Goal: Task Accomplishment & Management: Complete application form

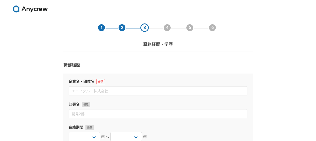
select select
select select "1995"
select select "1999"
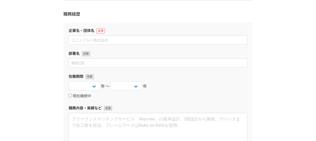
scroll to position [54, 0]
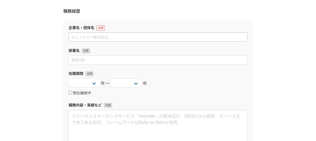
click at [227, 21] on div "企業名・団体名 部署名 在籍期間 2025 2024 2023 2022 2021 2020 2019 2018 2017 2016 2015 2014 20…" at bounding box center [157, 89] width 189 height 139
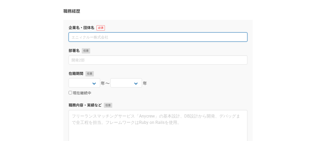
click at [182, 39] on input at bounding box center [158, 36] width 179 height 9
paste input "[GEOGRAPHIC_DATA]における労働ビザ（自営業ビザ）の発給を受け、[GEOGRAPHIC_DATA]にて自営業。"
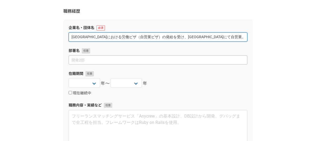
type input "[GEOGRAPHIC_DATA]における労働ビザ（自営業ビザ）の発給を受け、[GEOGRAPHIC_DATA]にて自営業。"
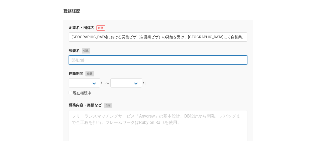
click at [150, 63] on input at bounding box center [158, 59] width 179 height 9
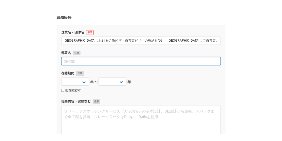
scroll to position [80, 0]
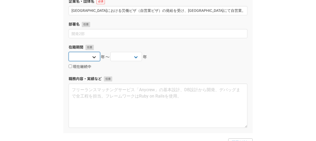
click at [84, 59] on select "2025 2024 2023 2022 2021 2020 2019 2018 2017 2016 2015 2014 2013 2012 2011 2010…" at bounding box center [85, 56] width 32 height 9
click at [85, 59] on select "2025 2024 2023 2022 2021 2020 2019 2018 2017 2016 2015 2014 2013 2012 2011 2010…" at bounding box center [85, 56] width 32 height 9
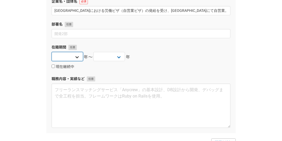
click at [66, 56] on select "2025 2024 2023 2022 2021 2020 2019 2018 2017 2016 2015 2014 2013 2012 2011 2010…" at bounding box center [68, 56] width 32 height 9
select select "2001"
click at [52, 52] on select "2025 2024 2023 2022 2021 2020 2019 2018 2017 2016 2015 2014 2013 2012 2011 2010…" at bounding box center [68, 56] width 32 height 9
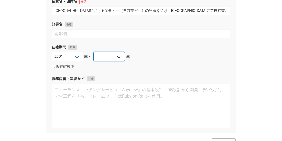
click at [111, 57] on select "2025 2024 2023 2022 2021 2020 2019 2018 2017 2016 2015 2014 2013 2012 2011 2010…" at bounding box center [109, 56] width 32 height 9
select select "2010"
click at [93, 52] on select "2025 2024 2023 2022 2021 2020 2019 2018 2017 2016 2015 2014 2013 2012 2011 2010…" at bounding box center [109, 56] width 32 height 9
click at [28, 44] on div "1 2 3 4 5 6 職務経歴・学歴 職務経歴 企業名・団体名 イタリアにおける労働ビザ（自営業ビザ）の発給を受け、イタリアにて自営業。 部署名 在籍期間 …" at bounding box center [141, 131] width 282 height 386
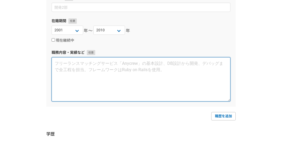
click at [74, 69] on textarea at bounding box center [141, 79] width 179 height 44
click at [181, 76] on textarea at bounding box center [141, 79] width 179 height 44
paste textarea "貿易事務・資材調達コーディネート・マーケティングリサーチ・企業リサーチ。 ＊Studio [PERSON_NAME] ([GEOGRAPHIC_DATA]) …"
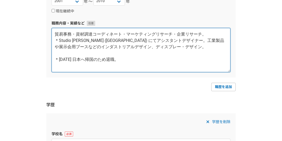
scroll to position [159, 0]
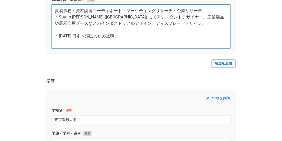
type textarea "貿易事務・資材調達コーディネート・マーケティングリサーチ・企業リサーチ。 ＊Studio [PERSON_NAME] ([GEOGRAPHIC_DATA]) …"
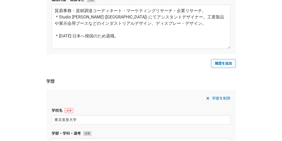
click at [217, 62] on link "職歴を追加" at bounding box center [223, 63] width 24 height 8
select select
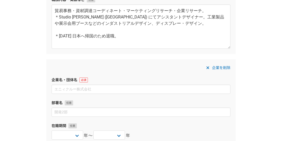
drag, startPoint x: 257, startPoint y: 67, endPoint x: 217, endPoint y: 73, distance: 40.9
click at [257, 67] on div "1 2 3 4 5 6 職務経歴・学歴 職務経歴 企業名・団体名 イタリアにおける労働ビザ（自営業ビザ）の発給を受け、イタリアにて自営業。 部署名 在籍期間 …" at bounding box center [141, 130] width 282 height 543
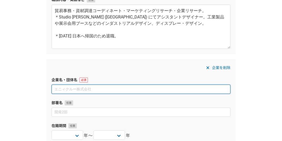
click at [107, 88] on input at bounding box center [141, 88] width 179 height 9
paste input "日本に帰国後、LIXIL パルマスティーリザジャパン株式会社"
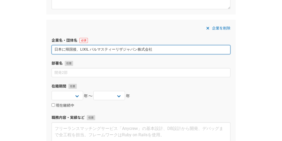
scroll to position [211, 0]
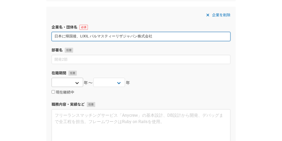
type input "日本に帰国後、LIXIL パルマスティーリザジャパン株式会社"
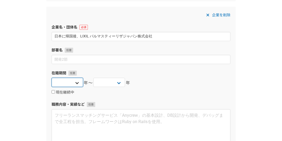
click at [76, 82] on select "2025 2024 2023 2022 2021 2020 2019 2018 2017 2016 2015 2014 2013 2012 2011 2010…" at bounding box center [68, 82] width 32 height 9
select select "2010"
click at [52, 78] on select "2025 2024 2023 2022 2021 2020 2019 2018 2017 2016 2015 2014 2013 2012 2011 2010…" at bounding box center [68, 82] width 32 height 9
click at [110, 83] on select "2025 2024 2023 2022 2021 2020 2019 2018 2017 2016 2015 2014 2013 2012 2011 2010…" at bounding box center [109, 82] width 32 height 9
select select "2013"
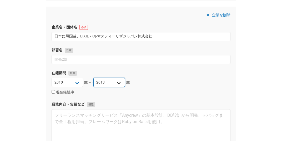
click at [93, 78] on select "2025 2024 2023 2022 2021 2020 2019 2018 2017 2016 2015 2014 2013 2012 2011 2010…" at bounding box center [109, 82] width 32 height 9
click at [29, 76] on div "1 2 3 4 5 6 職務経歴・学歴 職務経歴 企業名・団体名 イタリアにおける労働ビザ（自営業ビザ）の発給を受け、イタリアにて自営業。 部署名 在籍期間 …" at bounding box center [141, 78] width 282 height 543
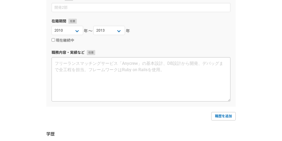
scroll to position [264, 0]
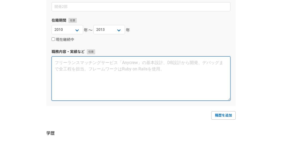
click at [75, 65] on textarea at bounding box center [141, 78] width 179 height 44
click at [171, 74] on textarea at bounding box center [141, 78] width 179 height 44
paste textarea "主にアパレル関連のイタリア系、アメリカ系スーパーブランドの店舗の内装ディスプレー設計・図面作成・見積作成・予算管理・製作ディレクション・進捗管理・クオリティ管…"
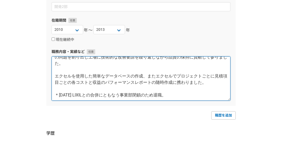
scroll to position [44, 0]
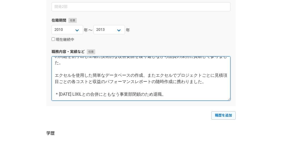
type textarea "主にアパレル関連のイタリア系、アメリカ系スーパーブランドの店舗の内装ディスプレー設計・図面作成・見積作成・予算管理・製作ディレクション・進捗管理・クオリティ管…"
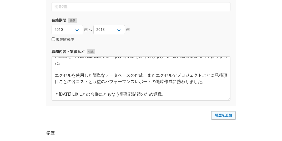
click at [216, 117] on link "職歴を追加" at bounding box center [223, 115] width 24 height 8
select select
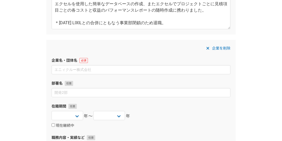
scroll to position [348, 0]
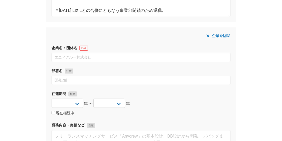
drag, startPoint x: 258, startPoint y: 73, endPoint x: 177, endPoint y: 65, distance: 81.9
click at [258, 73] on div "1 2 3 4 5 6 職務経歴・学歴 職務経歴 企業名・団体名 イタリアにおける労働ビザ（自営業ビザ）の発給を受け、イタリアにて自営業。 部署名 在籍期間 …" at bounding box center [141, 21] width 282 height 700
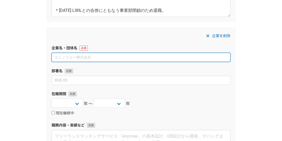
click at [164, 58] on input at bounding box center [141, 57] width 179 height 9
paste input "[PERSON_NAME]マネキン株式会社　デザイン部　VMP"
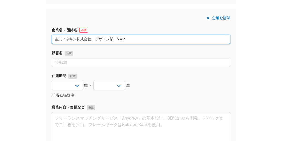
scroll to position [374, 0]
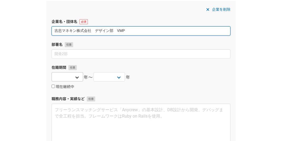
type input "[PERSON_NAME]マネキン株式会社　デザイン部　VMP"
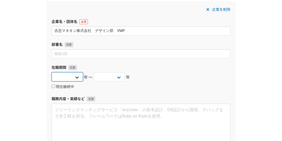
click at [69, 77] on select "2025 2024 2023 2022 2021 2020 2019 2018 2017 2016 2015 2014 2013 2012 2011 2010…" at bounding box center [68, 76] width 32 height 9
select select "2015"
click at [52, 72] on select "2025 2024 2023 2022 2021 2020 2019 2018 2017 2016 2015 2014 2013 2012 2011 2010…" at bounding box center [68, 76] width 32 height 9
click at [101, 77] on select "2025 2024 2023 2022 2021 2020 2019 2018 2017 2016 2015 2014 2013 2012 2011 2010…" at bounding box center [109, 76] width 32 height 9
select select "2015"
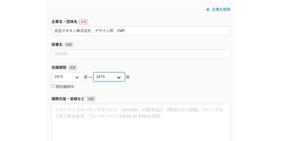
click at [93, 72] on select "2025 2024 2023 2022 2021 2020 2019 2018 2017 2016 2015 2014 2013 2012 2011 2010…" at bounding box center [109, 76] width 32 height 9
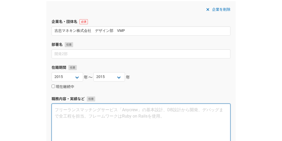
click at [71, 112] on textarea at bounding box center [141, 125] width 179 height 44
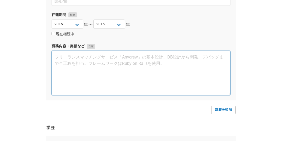
drag, startPoint x: 219, startPoint y: 67, endPoint x: 216, endPoint y: 70, distance: 4.5
click at [219, 67] on textarea at bounding box center [141, 73] width 179 height 44
paste textarea "百貨店における店内ディスプレー・ウィンドーディスプレーなどのデザイン業務。映像などインスタレーションの要素を取り込んだ提案をして参りました。 ＊[DATE]一…"
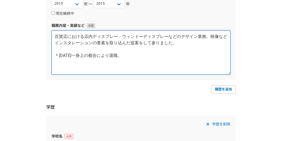
scroll to position [453, 0]
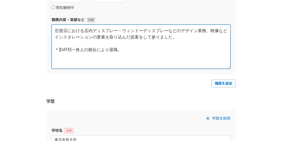
type textarea "百貨店における店内ディスプレー・ウィンドーディスプレーなどのデザイン業務。映像などインスタレーションの要素を取り込んだ提案をして参りました。 ＊[DATE]一…"
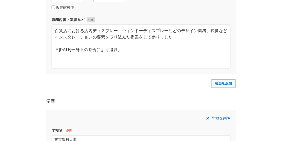
click at [217, 80] on link "職歴を追加" at bounding box center [223, 83] width 24 height 8
select select
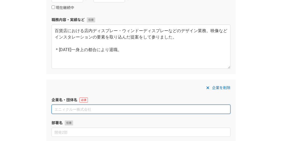
click at [152, 108] on input at bounding box center [141, 108] width 179 height 9
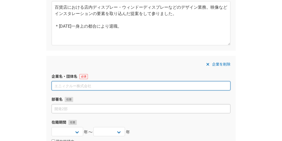
scroll to position [479, 0]
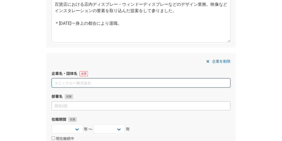
paste input "リデア株式会社"
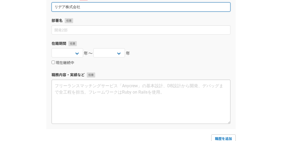
scroll to position [558, 0]
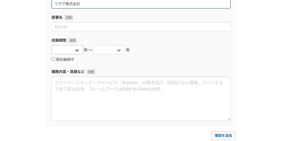
type input "リデア株式会社"
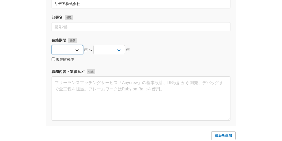
click at [78, 50] on select "2025 2024 2023 2022 2021 2020 2019 2018 2017 2016 2015 2014 2013 2012 2011 2010…" at bounding box center [68, 49] width 32 height 9
select select "2015"
click at [52, 45] on select "2025 2024 2023 2022 2021 2020 2019 2018 2017 2016 2015 2014 2013 2012 2011 2010…" at bounding box center [68, 49] width 32 height 9
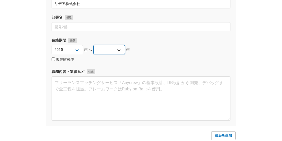
drag, startPoint x: 113, startPoint y: 50, endPoint x: 111, endPoint y: 54, distance: 4.0
click at [113, 50] on select "2025 2024 2023 2022 2021 2020 2019 2018 2017 2016 2015 2014 2013 2012 2011 2010…" at bounding box center [109, 49] width 32 height 9
select select "2017"
click at [93, 45] on select "2025 2024 2023 2022 2021 2020 2019 2018 2017 2016 2015 2014 2013 2012 2011 2010…" at bounding box center [109, 49] width 32 height 9
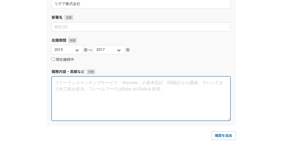
click at [106, 88] on textarea at bounding box center [141, 98] width 179 height 44
drag, startPoint x: 178, startPoint y: 98, endPoint x: 169, endPoint y: 96, distance: 9.2
click at [178, 98] on textarea at bounding box center [141, 98] width 179 height 44
paste textarea "貿易事務、[DEMOGRAPHIC_DATA]人テーラー来日オーダー会（オーダーメイドスーツ） 販売アテンド（ 顧客と[DEMOGRAPHIC_DATA]人テ…"
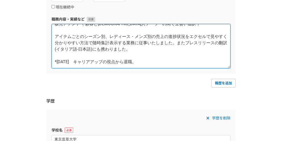
scroll to position [610, 0]
type textarea "貿易事務、[DEMOGRAPHIC_DATA]人テーラー来日オーダー会（オーダーメイドスーツ） 販売アテンド（ 顧客と[DEMOGRAPHIC_DATA]人テ…"
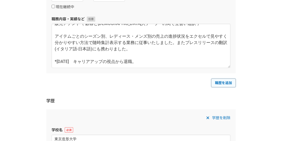
click at [220, 85] on link "職歴を追加" at bounding box center [223, 82] width 24 height 8
select select
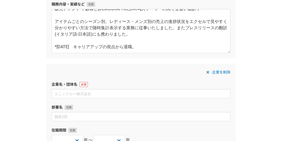
scroll to position [663, 0]
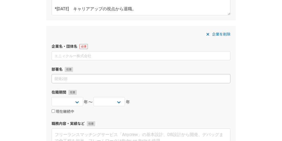
drag, startPoint x: 260, startPoint y: 85, endPoint x: 186, endPoint y: 77, distance: 74.0
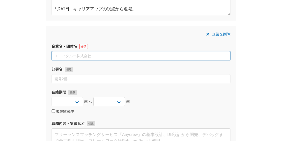
click at [114, 54] on input at bounding box center [141, 55] width 179 height 9
paste input "日本演出株式会社"
type input "日本演出株式会社"
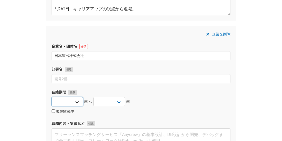
click at [76, 102] on select "2025 2024 2023 2022 2021 2020 2019 2018 2017 2016 2015 2014 2013 2012 2011 2010…" at bounding box center [68, 101] width 32 height 9
select select "2017"
click at [52, 97] on select "2025 2024 2023 2022 2021 2020 2019 2018 2017 2016 2015 2014 2013 2012 2011 2010…" at bounding box center [68, 101] width 32 height 9
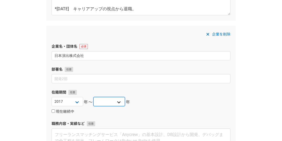
click at [118, 100] on select "2025 2024 2023 2022 2021 2020 2019 2018 2017 2016 2015 2014 2013 2012 2011 2010…" at bounding box center [109, 101] width 32 height 9
select select "2019"
click at [93, 97] on select "2025 2024 2023 2022 2021 2020 2019 2018 2017 2016 2015 2014 2013 2012 2011 2010…" at bounding box center [109, 101] width 32 height 9
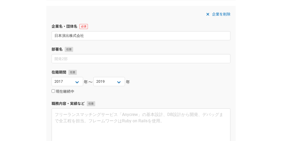
scroll to position [742, 0]
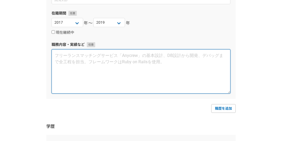
click at [88, 75] on textarea at bounding box center [141, 71] width 179 height 44
click at [199, 79] on textarea at bounding box center [141, 71] width 179 height 44
paste textarea "ECサイト(Amazon,Yahoo,楽天,自社サイト)、カタログ通販における受発注業務。カスタマーサポート業務。 ネット通販における受発注業務のなかで既存の…"
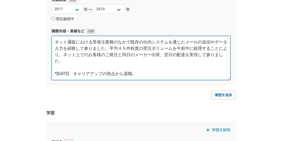
scroll to position [768, 0]
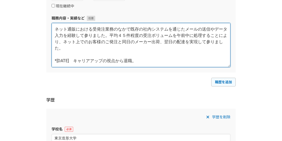
type textarea "ECサイト(Amazon,Yahoo,楽天,自社サイト)、カタログ通販における受発注業務。カスタマーサポート業務。 ネット通販における受発注業務のなかで既存の…"
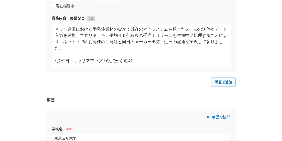
click at [220, 84] on link "職歴を追加" at bounding box center [223, 82] width 24 height 8
select select
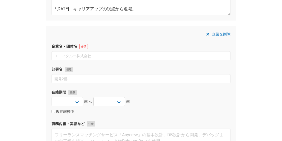
scroll to position [821, 0]
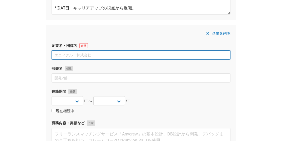
click at [159, 52] on input at bounding box center [141, 54] width 179 height 9
paste input "ワンチェック株式会社（複業・ダブルワーク）"
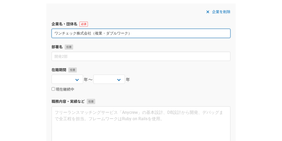
scroll to position [847, 0]
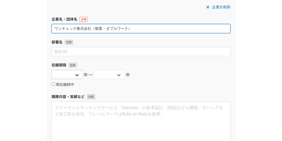
type input "ワンチェック株式会社（複業・ダブルワーク）"
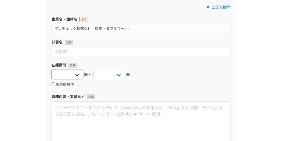
click at [70, 75] on select "2025 2024 2023 2022 2021 2020 2019 2018 2017 2016 2015 2014 2013 2012 2011 2010…" at bounding box center [68, 74] width 32 height 9
select select "2020"
click at [52, 70] on select "2025 2024 2023 2022 2021 2020 2019 2018 2017 2016 2015 2014 2013 2012 2011 2010…" at bounding box center [68, 74] width 32 height 9
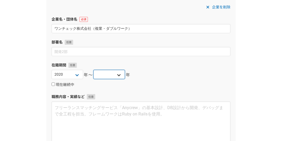
click at [110, 72] on select "2025 2024 2023 2022 2021 2020 2019 2018 2017 2016 2015 2014 2013 2012 2011 2010…" at bounding box center [109, 74] width 32 height 9
select select "2021"
click at [93, 70] on select "2025 2024 2023 2022 2021 2020 2019 2018 2017 2016 2015 2014 2013 2012 2011 2010…" at bounding box center [109, 74] width 32 height 9
click at [220, 78] on div "2025 2024 2023 2022 2021 2020 2019 2018 2017 2016 2015 2014 2013 2012 2011 2010…" at bounding box center [141, 75] width 179 height 11
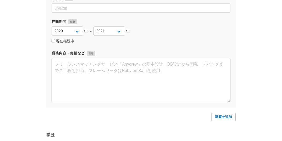
scroll to position [900, 0]
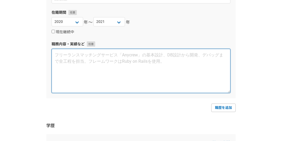
click at [105, 83] on textarea at bounding box center [141, 71] width 179 height 44
click at [171, 70] on textarea at bounding box center [141, 71] width 179 height 44
paste textarea "インサイドセールス コール業務 　 商材：　IT端末, 外国人支援サービス お電話によるインサイドセールスにおいては、先方の企業の情報を確認の上、お客様がイメ…"
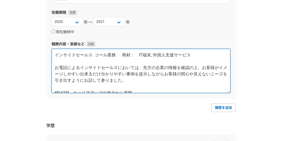
scroll to position [9, 0]
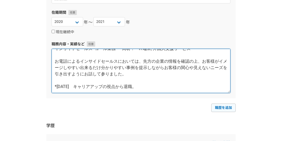
type textarea "インサイドセールス コール業務 　 商材：　IT端末, 外国人支援サービス お電話によるインサイドセールスにおいては、先方の企業の情報を確認の上、お客様がイメ…"
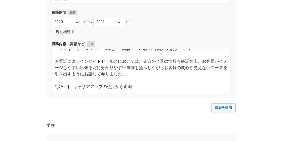
click at [225, 108] on link "職歴を追加" at bounding box center [223, 107] width 24 height 8
select select
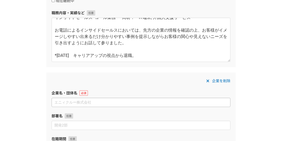
scroll to position [952, 0]
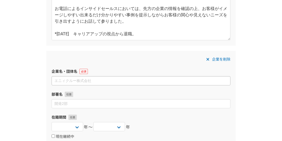
drag, startPoint x: 267, startPoint y: 72, endPoint x: 167, endPoint y: 76, distance: 100.2
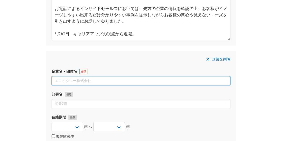
click at [157, 77] on input at bounding box center [141, 80] width 179 height 9
paste input "株式会社アイドマ・ホールディングス（複業・ダブルワーク）"
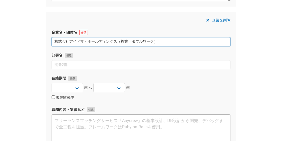
scroll to position [1031, 0]
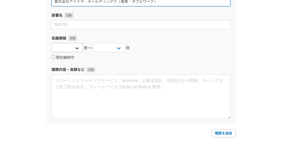
type input "株式会社アイドマ・ホールディングス（複業・ダブルワーク）"
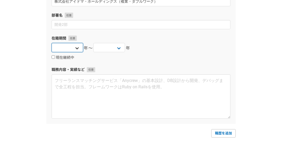
click at [63, 46] on select "2025 2024 2023 2022 2021 2020 2019 2018 2017 2016 2015 2014 2013 2012 2011 2010…" at bounding box center [68, 47] width 32 height 9
select select "2019"
click at [52, 43] on select "2025 2024 2023 2022 2021 2020 2019 2018 2017 2016 2015 2014 2013 2012 2011 2010…" at bounding box center [68, 47] width 32 height 9
click at [106, 52] on select "2025 2024 2023 2022 2021 2020 2019 2018 2017 2016 2015 2014 2013 2012 2011 2010…" at bounding box center [109, 47] width 32 height 9
select select "2021"
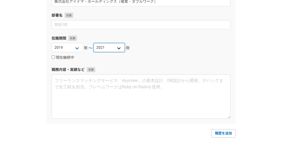
click at [93, 43] on select "2025 2024 2023 2022 2021 2020 2019 2018 2017 2016 2015 2014 2013 2012 2011 2010…" at bounding box center [109, 47] width 32 height 9
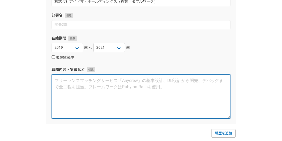
click at [74, 96] on textarea at bounding box center [141, 96] width 179 height 44
drag, startPoint x: 173, startPoint y: 88, endPoint x: 166, endPoint y: 91, distance: 7.9
click at [173, 88] on textarea at bounding box center [141, 96] width 179 height 44
paste textarea "インサイドセールス コール業務 　商材：営業支援サービス、配送サービス、人材教育・研修代行・e-ラーニング、介護施設向け脳トレゲーム・脳体操、宿泊施設向け設備…"
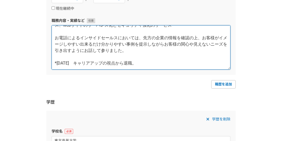
scroll to position [1084, 0]
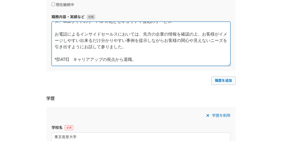
type textarea "インサイドセールス コール業務 　商材：営業支援サービス、配送サービス、人材教育・研修代行・e-ラーニング、介護施設向け脳トレゲーム・脳体操、宿泊施設向け設備…"
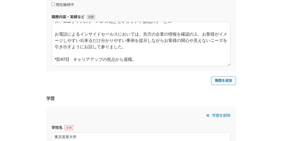
click at [224, 81] on link "職歴を追加" at bounding box center [223, 80] width 24 height 8
select select
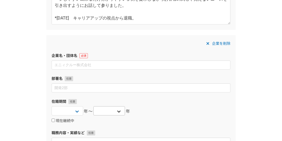
scroll to position [1162, 0]
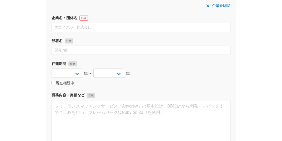
click at [206, 43] on label "部署名" at bounding box center [141, 41] width 179 height 6
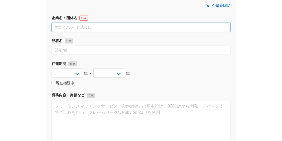
click at [112, 31] on input at bounding box center [141, 27] width 179 height 9
paste input "株式会社コネクト（ 100% サントリーウェルネス株式会社の子会社 ）"
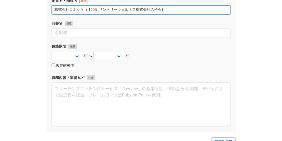
scroll to position [1189, 0]
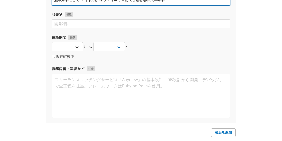
type input "株式会社コネクト（ 100% サントリーウェルネス株式会社の子会社 ）"
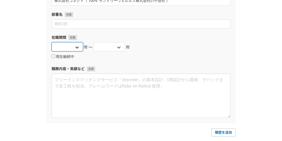
click at [59, 47] on select "2025 2024 2023 2022 2021 2020 2019 2018 2017 2016 2015 2014 2013 2012 2011 2010…" at bounding box center [68, 46] width 32 height 9
select select "2022"
click at [52, 42] on select "2025 2024 2023 2022 2021 2020 2019 2018 2017 2016 2015 2014 2013 2012 2011 2010…" at bounding box center [68, 46] width 32 height 9
click at [116, 48] on select "2025 2024 2023 2022 2021 2020 2019 2018 2017 2016 2015 2014 2013 2012 2011 2010…" at bounding box center [109, 46] width 32 height 9
select select "2022"
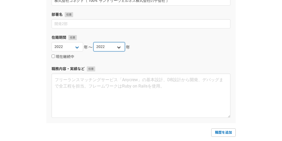
click at [93, 42] on select "2025 2024 2023 2022 2021 2020 2019 2018 2017 2016 2015 2014 2013 2012 2011 2010…" at bounding box center [109, 46] width 32 height 9
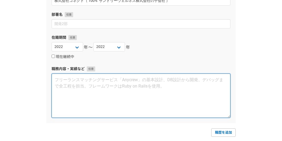
drag, startPoint x: 86, startPoint y: 84, endPoint x: 78, endPoint y: 82, distance: 7.7
click at [86, 84] on textarea at bounding box center [141, 95] width 179 height 44
click at [180, 89] on textarea at bounding box center [141, 95] width 179 height 44
paste textarea "サントリーウェルネスお客様センター コールセンター業務　　　商材： 健康食品 商品説明、ニーズ確認、特典確認、クレーム処理、質疑応答、契約締結、 キャンペーン…"
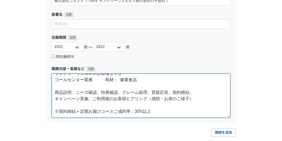
scroll to position [13, 0]
type textarea "サントリーウェルネスお客様センター コールセンター業務　　　商材： 健康食品 商品説明、ニーズ確認、特典確認、クレーム処理、質疑応答、契約締結、 キャンペーン…"
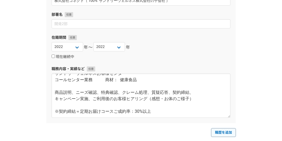
click at [225, 134] on link "職歴を追加" at bounding box center [223, 132] width 24 height 8
select select
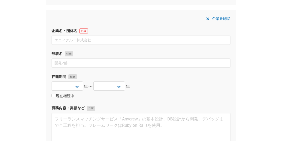
scroll to position [1329, 0]
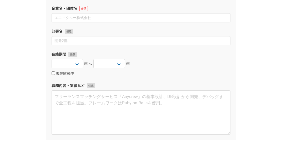
click at [174, 64] on div "2025 2024 2023 2022 2021 2020 2019 2018 2017 2016 2015 2014 2013 2012 2011 2010…" at bounding box center [141, 64] width 179 height 11
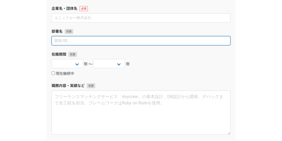
click at [102, 41] on input at bounding box center [141, 40] width 179 height 9
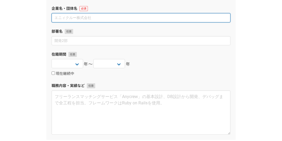
click at [87, 19] on input at bounding box center [141, 17] width 179 height 9
paste input "アアル株式会社　（ 認定経営革新等支援機関 ）（複業・ダブルワーク）"
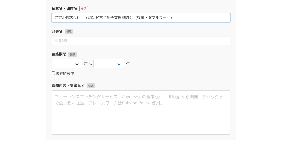
type input "アアル株式会社　（ 認定経営革新等支援機関 ）（複業・ダブルワーク）"
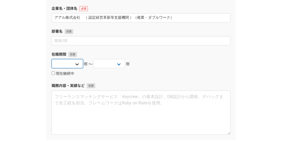
click at [73, 65] on select "2025 2024 2023 2022 2021 2020 2019 2018 2017 2016 2015 2014 2013 2012 2011 2010…" at bounding box center [68, 63] width 32 height 9
select select "2022"
click at [52, 59] on select "2025 2024 2023 2022 2021 2020 2019 2018 2017 2016 2015 2014 2013 2012 2011 2010…" at bounding box center [68, 63] width 32 height 9
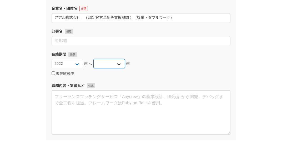
click at [103, 64] on select "2025 2024 2023 2022 2021 2020 2019 2018 2017 2016 2015 2014 2013 2012 2011 2010…" at bounding box center [109, 63] width 32 height 9
select select "2023"
click at [93, 59] on select "2025 2024 2023 2022 2021 2020 2019 2018 2017 2016 2015 2014 2013 2012 2011 2010…" at bounding box center [109, 63] width 32 height 9
click at [226, 67] on div "2025 2024 2023 2022 2021 2020 2019 2018 2017 2016 2015 2014 2013 2012 2011 2010…" at bounding box center [141, 64] width 179 height 11
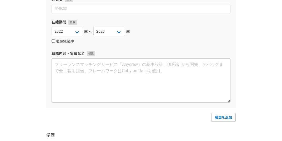
scroll to position [1381, 0]
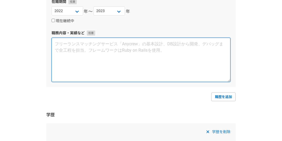
click at [157, 74] on textarea at bounding box center [141, 60] width 179 height 44
click at [167, 60] on textarea at bounding box center [141, 60] width 179 height 44
paste textarea "インサイドセールス コール業務 　平均アポ率：1.30 % 補助金の申請支援サポート（顧客対応を含む） ものづくり補助金、事業再構築補助金、小規模企業持続化補…"
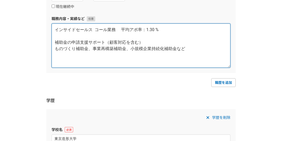
scroll to position [1408, 0]
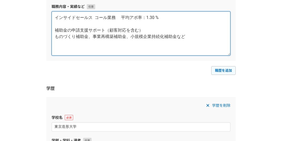
type textarea "インサイドセールス コール業務 　平均アポ率：1.30 % 補助金の申請支援サポート（顧客対応を含む） ものづくり補助金、事業再構築補助金、小規模企業持続化補…"
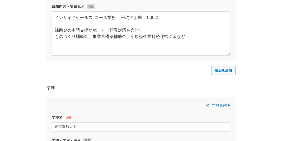
click at [224, 72] on link "職歴を追加" at bounding box center [223, 70] width 24 height 8
select select
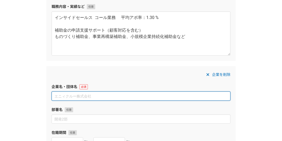
click at [125, 91] on input at bounding box center [141, 95] width 179 height 9
paste input "株式会社TRITRUST（AIG損害保険・三井住友海上保険・大同生命保険代理店）（複業・ダブルワーク）"
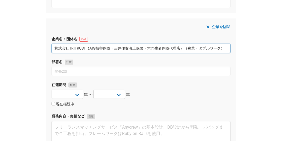
scroll to position [1487, 0]
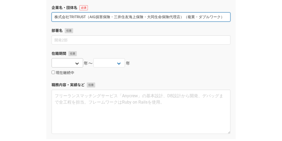
type input "株式会社TRITRUST（AIG損害保険・三井住友海上保険・大同生命保険代理店）（複業・ダブルワーク）"
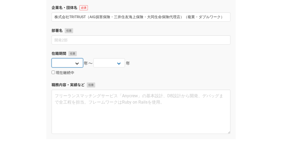
click at [76, 63] on select "2025 2024 2023 2022 2021 2020 2019 2018 2017 2016 2015 2014 2013 2012 2011 2010…" at bounding box center [68, 62] width 32 height 9
select select "2022"
click at [52, 58] on select "2025 2024 2023 2022 2021 2020 2019 2018 2017 2016 2015 2014 2013 2012 2011 2010…" at bounding box center [68, 62] width 32 height 9
click at [53, 72] on input "現在継続中" at bounding box center [53, 71] width 3 height 3
checkbox input "true"
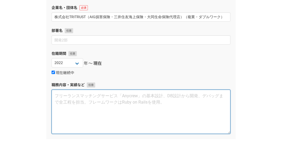
click at [57, 95] on textarea at bounding box center [141, 111] width 179 height 44
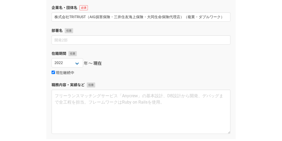
click at [178, 66] on div "2025 2024 2023 2022 2021 2020 2019 2018 2017 2016 2015 2014 2013 2012 2011 2010…" at bounding box center [141, 63] width 179 height 11
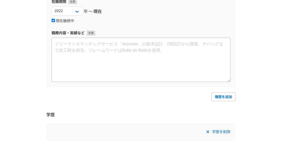
scroll to position [1539, 0]
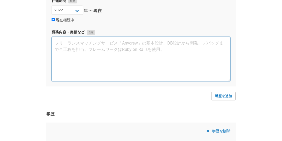
click at [103, 80] on textarea at bounding box center [141, 59] width 179 height 44
paste textarea "損害保険募集人として営業活動。 （AIG損害保険研修修了・三井住友海上保険研修修了） 生命保険募集人として営業活動。 (大同生命保険研修修了・メットライフ生命…"
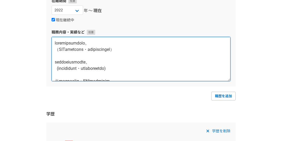
scroll to position [256, 0]
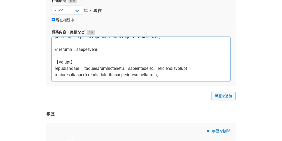
type textarea "損害保険募集人として営業活動。 （AIG損害保険研修修了・三井住友海上保険研修修了） 生命保険募集人として営業活動。 (大同生命保険研修修了・メットライフ生命…"
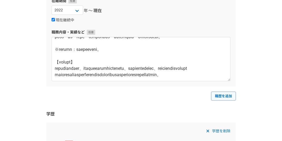
click at [220, 96] on link "職歴を追加" at bounding box center [223, 95] width 24 height 8
select select
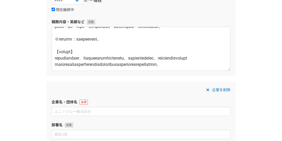
scroll to position [1592, 0]
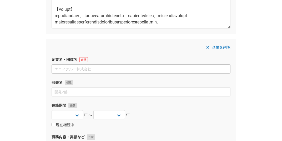
click at [174, 52] on div "企業を削除 企業名・団体名 部署名 在籍期間 2025 2024 2023 2022 2021 2020 2019 2018 2017 2016 2015 2…" at bounding box center [140, 115] width 189 height 152
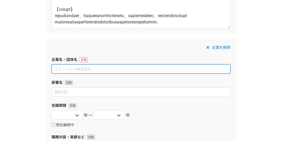
click at [143, 68] on input at bounding box center [141, 68] width 179 height 9
paste input "株式会社Cloudy（オンライン商談）（複業・ダブルワーク）"
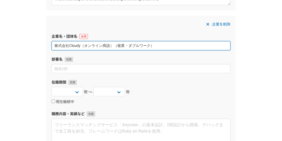
scroll to position [1618, 0]
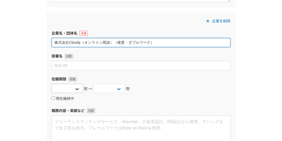
type input "株式会社Cloudy（オンライン商談）（複業・ダブルワーク）"
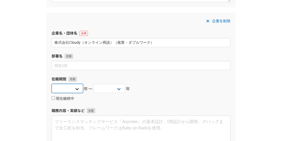
click at [67, 87] on select "2025 2024 2023 2022 2021 2020 2019 2018 2017 2016 2015 2014 2013 2012 2011 2010…" at bounding box center [68, 88] width 32 height 9
select select "2024"
click at [52, 84] on select "2025 2024 2023 2022 2021 2020 2019 2018 2017 2016 2015 2014 2013 2012 2011 2010…" at bounding box center [68, 88] width 32 height 9
click at [193, 84] on div "2025 2024 2023 2022 2021 2020 2019 2018 2017 2016 2015 2014 2013 2012 2011 2010…" at bounding box center [141, 89] width 179 height 11
click at [54, 98] on input "現在継続中" at bounding box center [53, 97] width 3 height 3
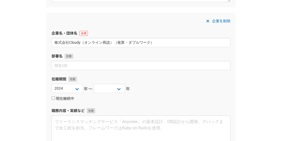
checkbox input "true"
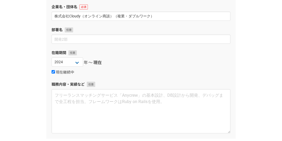
scroll to position [1671, 0]
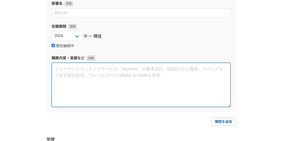
click at [61, 83] on textarea at bounding box center [141, 85] width 179 height 44
drag, startPoint x: 161, startPoint y: 98, endPoint x: 157, endPoint y: 98, distance: 4.0
click at [161, 98] on textarea at bounding box center [141, 85] width 179 height 44
paste textarea "オンライン商談（ 架電業務なし ) 新規顧客に弊社モニターサービスについてオンライン商談クロージングまで。 会社概要説明・サービス内容説明・ご購入方法など説明…"
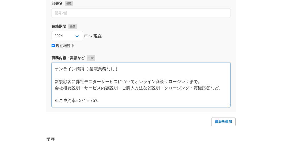
scroll to position [1723, 0]
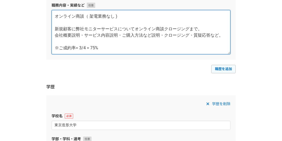
type textarea "オンライン商談（ 架電業務なし ) 新規顧客に弊社モニターサービスについてオンライン商談クロージングまで。 会社概要説明・サービス内容説明・ご購入方法など説明…"
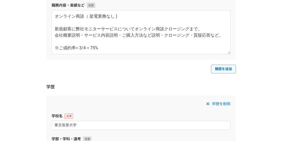
click at [218, 70] on link "職歴を追加" at bounding box center [223, 69] width 24 height 8
select select
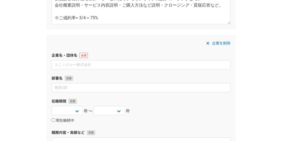
scroll to position [1776, 0]
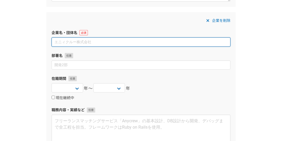
click at [159, 42] on input at bounding box center [141, 41] width 179 height 9
paste input "TAKAHASHI DESIGN Lab.　タカハシデザインラボ"
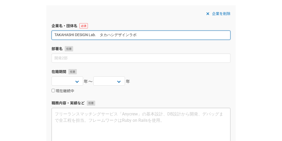
scroll to position [1828, 0]
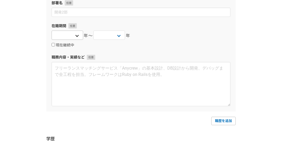
type input "TAKAHASHI DESIGN Lab.　タカハシデザインラボ"
click at [64, 33] on select "2025 2024 2023 2022 2021 2020 2019 2018 2017 2016 2015 2014 2013 2012 2011 2010…" at bounding box center [68, 34] width 32 height 9
select select "2019"
click at [52, 30] on select "2025 2024 2023 2022 2021 2020 2019 2018 2017 2016 2015 2014 2013 2012 2011 2010…" at bounding box center [68, 34] width 32 height 9
click at [53, 45] on input "現在継続中" at bounding box center [53, 44] width 3 height 3
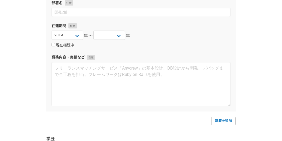
checkbox input "true"
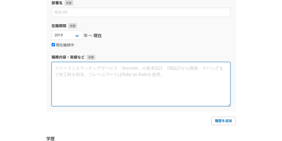
drag, startPoint x: 89, startPoint y: 84, endPoint x: 78, endPoint y: 81, distance: 11.9
click at [89, 84] on textarea at bounding box center [141, 84] width 179 height 44
click at [166, 75] on textarea at bounding box center [141, 84] width 179 height 44
paste textarea ". ★★★ FINE DESIGN FROM [GEOGRAPHIC_DATA] [GEOGRAPHIC_DATA]. ★★★ グラフィックデザイン プロダク…"
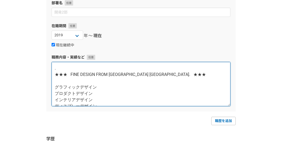
scroll to position [72, 0]
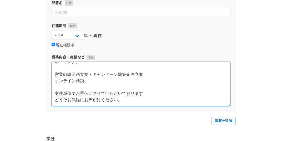
type textarea ". ★★★ FINE DESIGN FROM [GEOGRAPHIC_DATA] [GEOGRAPHIC_DATA]. ★★★ グラフィックデザイン プロダク…"
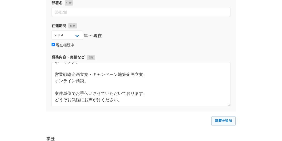
click at [227, 120] on link "職歴を追加" at bounding box center [223, 120] width 24 height 8
select select
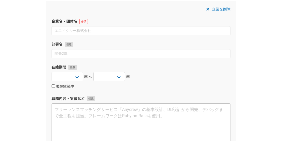
scroll to position [1983, 0]
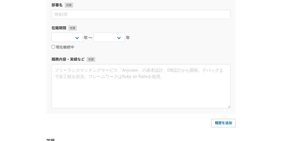
drag, startPoint x: 191, startPoint y: 46, endPoint x: 139, endPoint y: 49, distance: 52.4
click at [191, 45] on div "現在継続中" at bounding box center [141, 47] width 179 height 6
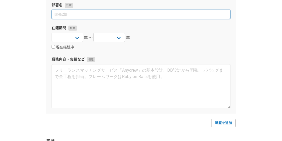
click at [93, 16] on input at bounding box center [141, 14] width 179 height 9
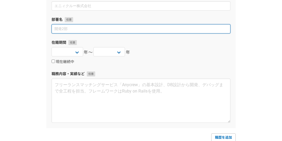
scroll to position [1957, 0]
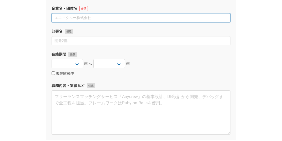
click at [100, 19] on input at bounding box center [141, 17] width 179 height 9
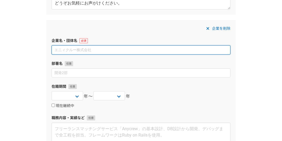
scroll to position [1931, 0]
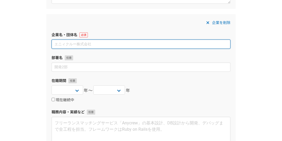
paste input "売れるしくみづくり株式会社（オンライン商談）（複業・ダブルワーク）"
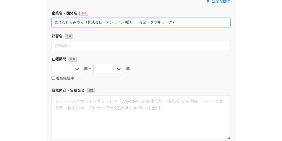
scroll to position [1957, 0]
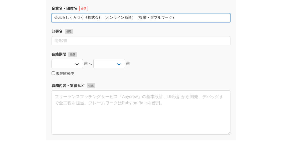
type input "売れるしくみづくり株式会社（オンライン商談）（複業・ダブルワーク）"
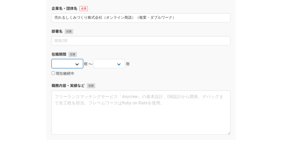
click at [76, 64] on select "2025 2024 2023 2022 2021 2020 2019 2018 2017 2016 2015 2014 2013 2012 2011 2010…" at bounding box center [68, 63] width 32 height 9
select select "2024"
click at [52, 59] on select "2025 2024 2023 2022 2021 2020 2019 2018 2017 2016 2015 2014 2013 2012 2011 2010…" at bounding box center [68, 63] width 32 height 9
click at [54, 71] on input "現在継続中" at bounding box center [53, 72] width 3 height 3
checkbox input "true"
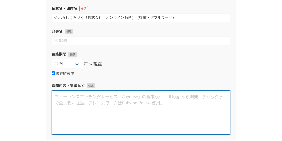
click at [66, 101] on textarea at bounding box center [141, 112] width 179 height 44
click at [69, 105] on textarea at bounding box center [141, 112] width 179 height 44
paste textarea "電話営業（平均アポ率：3.8 % 以上）、オンライン商談。 商材： 広告掲載のご提案（広告枠の販売） 人材関連： 登録者のお仕事のご状況を伺うカウンセラー。"
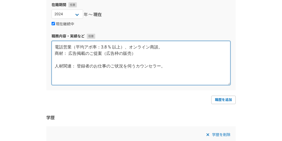
scroll to position [2010, 0]
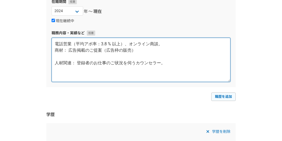
type textarea "電話営業（平均アポ率：3.8 % 以上）、オンライン商談。 商材： 広告掲載のご提案（広告枠の販売） 人材関連： 登録者のお仕事のご状況を伺うカウンセラー。"
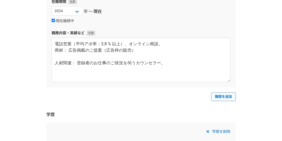
click at [216, 96] on link "職歴を追加" at bounding box center [223, 96] width 24 height 8
select select
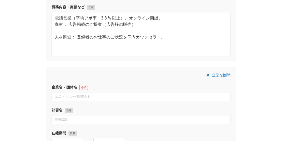
scroll to position [2036, 0]
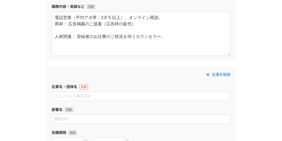
drag, startPoint x: 256, startPoint y: 80, endPoint x: 137, endPoint y: 88, distance: 119.6
click at [128, 90] on div "企業名・団体名" at bounding box center [141, 92] width 179 height 17
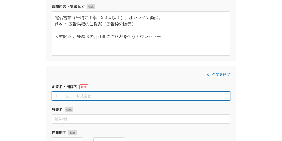
click at [128, 95] on input at bounding box center [141, 95] width 179 height 9
paste input "株式会社食べる　（複業・ダブルワーク）"
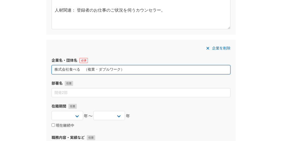
scroll to position [2088, 0]
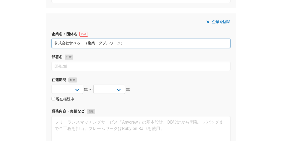
type input "株式会社食べる　（複業・ダブルワーク）"
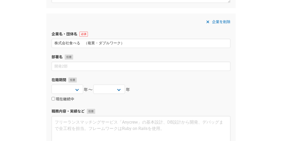
click at [53, 99] on input "現在継続中" at bounding box center [53, 98] width 3 height 3
checkbox input "true"
click at [78, 91] on select "2025 2024 2023 2022 2021 2020 2019 2018 2017 2016 2015 2014 2013 2012 2011 2010…" at bounding box center [68, 88] width 32 height 9
select select "2025"
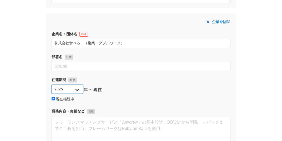
click at [52, 84] on select "2025 2024 2023 2022 2021 2020 2019 2018 2017 2016 2015 2014 2013 2012 2011 2010…" at bounding box center [68, 88] width 32 height 9
click at [201, 78] on label "在籍期間" at bounding box center [141, 80] width 179 height 6
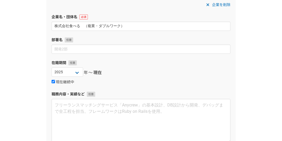
scroll to position [2115, 0]
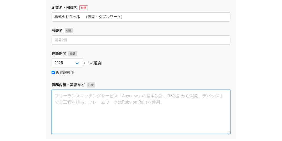
click at [138, 98] on textarea at bounding box center [141, 111] width 179 height 44
paste textarea "管理職。 営業チームのマネジメント。"
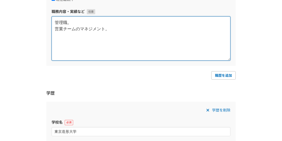
scroll to position [2194, 0]
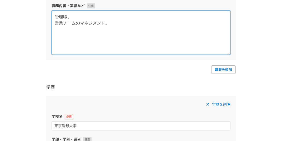
type textarea "管理職。 営業チームのマネジメント。"
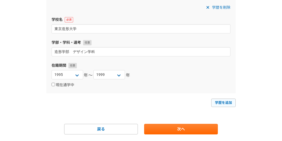
scroll to position [2305, 0]
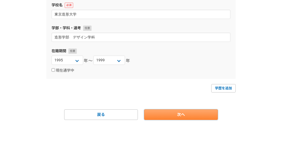
click at [188, 115] on link "次へ" at bounding box center [181, 114] width 74 height 11
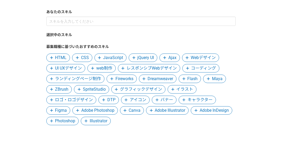
scroll to position [26, 0]
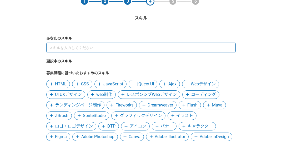
click at [151, 47] on input at bounding box center [140, 47] width 189 height 9
click at [186, 48] on input at bounding box center [140, 47] width 189 height 9
paste input "グラフィックデザイン・イラスト制作・グッズデザイン・ノベルティーデザイン・プロダクトデザイン・ディスプレーデザイン・インテリアデザイン"
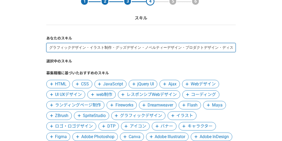
scroll to position [0, 62]
type input "グラフィックデザイン・イラスト制作・グッズデザイン・ノベルティーデザイン・プロダクトデザイン・ディスプレーデザイン・インテリアデザイン"
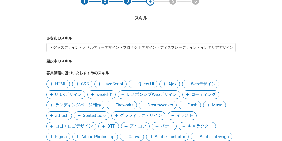
click at [253, 75] on div "1 2 3 4 5 6 スキル あなたのスキル グラフィックデザイン・イラスト制作・グッズデザイン・ノベルティーデザイン・プロダクトデザイン・ディスプレーデザ…" at bounding box center [141, 96] width 282 height 208
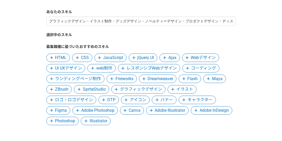
scroll to position [79, 0]
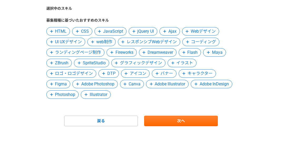
click at [63, 75] on span "ロゴ・ロゴデザイン" at bounding box center [74, 73] width 38 height 6
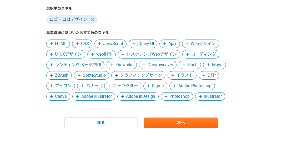
click at [92, 86] on span "バナー" at bounding box center [92, 86] width 13 height 6
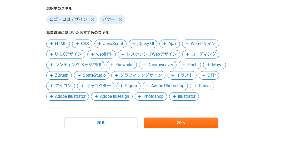
click at [66, 87] on span "アイコン" at bounding box center [63, 86] width 17 height 6
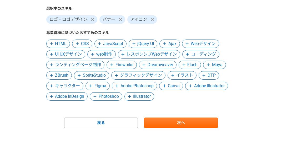
click at [72, 86] on span "キャラクター" at bounding box center [67, 86] width 25 height 6
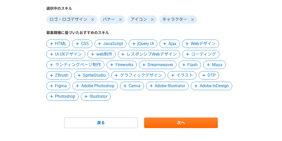
click at [126, 75] on span "グラフィックデザイン" at bounding box center [141, 75] width 42 height 6
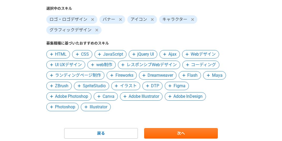
click at [148, 86] on icon at bounding box center [147, 86] width 3 height 4
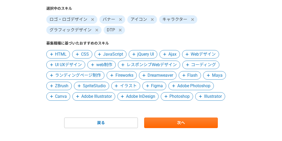
click at [129, 85] on span "イラスト" at bounding box center [128, 86] width 17 height 6
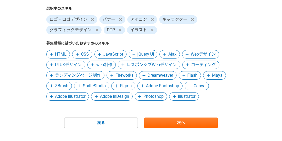
click at [79, 97] on span "Adobe Illustrator" at bounding box center [70, 96] width 30 height 6
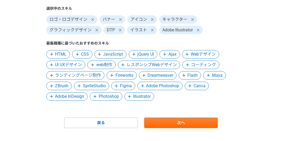
click at [160, 86] on span "Adobe Photoshop" at bounding box center [162, 86] width 33 height 6
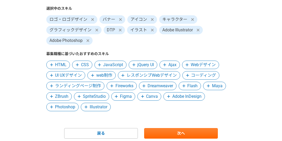
click at [178, 97] on span "Adobe InDesign" at bounding box center [186, 96] width 29 height 6
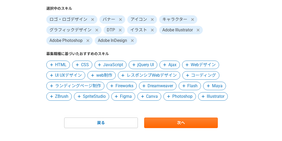
scroll to position [87, 0]
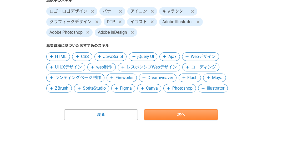
click at [201, 115] on link "次へ" at bounding box center [181, 114] width 74 height 11
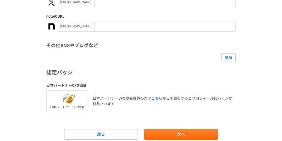
scroll to position [149, 0]
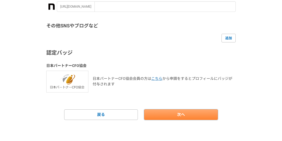
click at [207, 111] on link "次へ" at bounding box center [181, 114] width 74 height 11
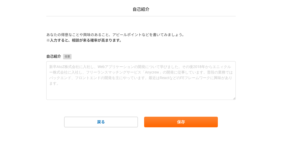
scroll to position [42, 0]
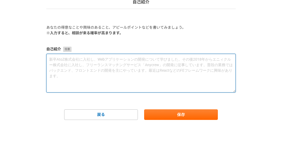
click at [161, 71] on textarea at bounding box center [140, 73] width 189 height 39
click at [206, 77] on textarea at bounding box center [140, 73] width 189 height 39
paste textarea "loremipsum、8581d2sitametcon。9581a4elitseddoei・temporincididun。 utl、e0doloremagn…"
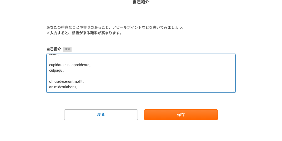
scroll to position [183, 0]
click at [91, 75] on textarea at bounding box center [140, 73] width 189 height 39
click at [93, 60] on textarea at bounding box center [140, 73] width 189 height 39
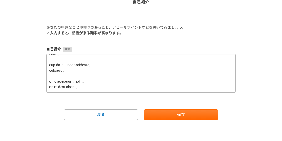
drag, startPoint x: 242, startPoint y: 24, endPoint x: 129, endPoint y: 68, distance: 121.5
click at [242, 24] on div "1 2 3 4 5 6 自己紹介 あなたの得意なことや興味のあること、アピールポイントなどを書いてみましょう。 ※入力すると、相談が来る確率が高まります。 自…" at bounding box center [141, 58] width 282 height 165
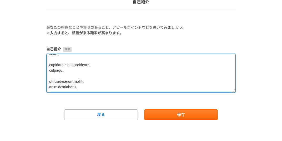
click at [83, 85] on textarea at bounding box center [140, 73] width 189 height 39
paste textarea "Vectorworks、Rhinoceros 3D、Illustrator、Photoshop、Indesign、Powerpointを所持いたしております。"
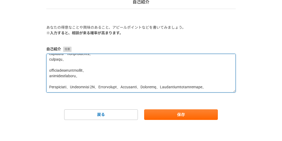
scroll to position [279, 0]
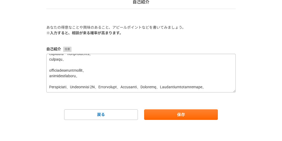
click at [268, 73] on div "1 2 3 4 5 6 自己紹介 あなたの得意なことや興味のあること、アピールポイントなどを書いてみましょう。 ※入力すると、相談が来る確率が高まります。 自…" at bounding box center [141, 58] width 282 height 165
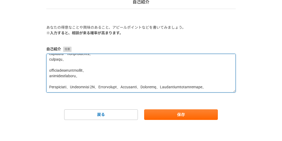
click at [127, 89] on textarea at bounding box center [140, 73] width 189 height 39
paste textarea "■外国語 ・英語　　読み・書き＝メール程度　話す＝日常会話程度 ・イタリア語　　読み・書き・話す＝ビジネスレベル　電話対応可能 ■資格 損害保険募集人資格・生…"
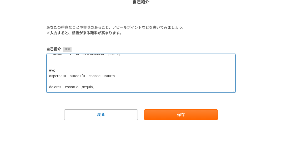
scroll to position [323, 0]
click at [63, 84] on textarea at bounding box center [140, 73] width 189 height 39
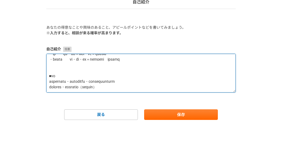
scroll to position [320, 0]
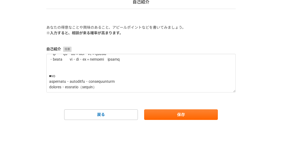
click at [241, 32] on div "1 2 3 4 5 6 自己紹介 あなたの得意なことや興味のあること、アピールポイントなどを書いてみましょう。 ※入力すると、相談が来る確率が高まります。 自…" at bounding box center [141, 58] width 282 height 165
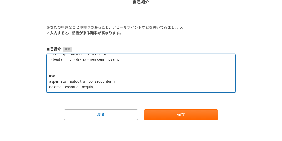
click at [165, 89] on textarea at bounding box center [140, 73] width 189 height 39
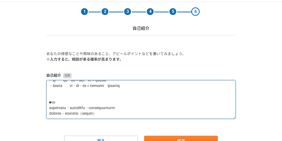
scroll to position [329, 0]
click at [82, 87] on textarea at bounding box center [140, 99] width 189 height 39
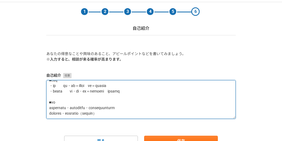
scroll to position [323, 0]
click at [71, 113] on textarea at bounding box center [140, 99] width 189 height 39
click at [72, 115] on textarea at bounding box center [140, 99] width 189 height 39
click at [150, 113] on textarea at bounding box center [140, 99] width 189 height 39
click at [146, 114] on textarea at bounding box center [140, 99] width 189 height 39
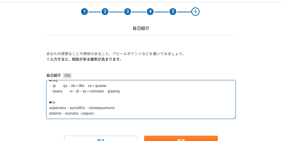
paste textarea "■稼働時間 平日８時間程度、リモート面談、リモートワークでお願いします。"
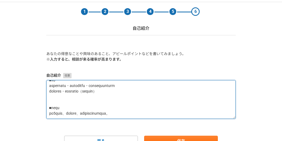
scroll to position [340, 0]
click at [70, 100] on textarea at bounding box center [140, 99] width 189 height 39
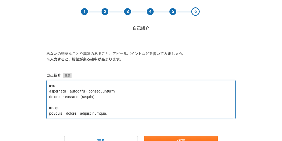
scroll to position [337, 0]
click at [88, 112] on textarea at bounding box center [140, 99] width 189 height 39
click at [64, 117] on textarea at bounding box center [140, 99] width 189 height 39
paste textarea "■得意とする経験・分野 ・デザイン・意匠計画（グラフィックデザイン、グッズデザイン、ノベルティーデザイン、 プロダクトデザイン、ディスプレーデザイン）、設計。…"
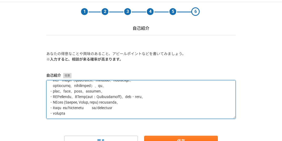
scroll to position [346, 0]
click at [162, 98] on textarea at bounding box center [140, 99] width 189 height 39
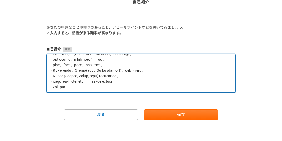
scroll to position [381, 0]
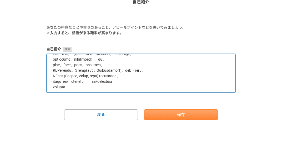
type textarea "loremipsum、8581d2sitametcon。9581a4elitseddoei・temporincididun。 utl、e0doloremagn…"
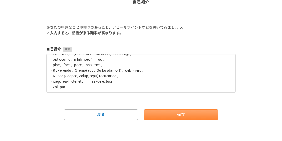
click at [193, 111] on button "保存" at bounding box center [181, 114] width 74 height 11
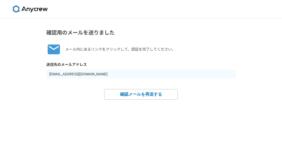
drag, startPoint x: 278, startPoint y: 0, endPoint x: 166, endPoint y: 30, distance: 115.3
click at [166, 30] on h1 "確認用のメールを送りました" at bounding box center [140, 33] width 189 height 8
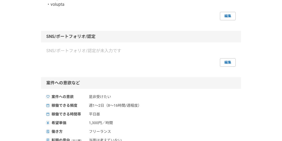
scroll to position [487, 0]
click at [225, 20] on link "編集" at bounding box center [228, 16] width 16 height 8
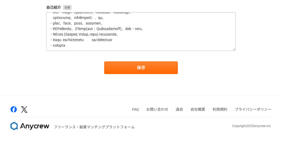
scroll to position [342, 0]
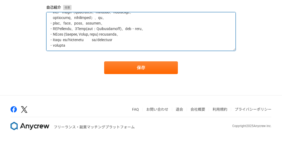
click at [183, 34] on textarea at bounding box center [140, 31] width 189 height 39
click at [104, 40] on textarea at bounding box center [140, 31] width 189 height 39
click at [175, 39] on textarea at bounding box center [140, 31] width 189 height 39
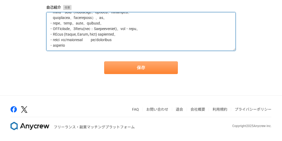
type textarea "loremipsum、8581d2sitametcon。9581a4elitseddoei・temporincididun。 utl、e0doloremagn…"
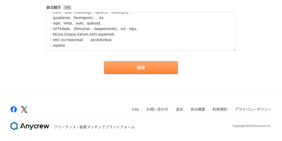
click at [160, 72] on button "保存" at bounding box center [141, 67] width 74 height 13
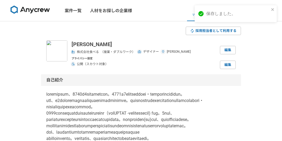
click at [272, 9] on icon "close" at bounding box center [272, 9] width 3 height 3
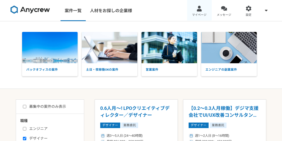
click at [198, 12] on link "マイページ" at bounding box center [199, 10] width 25 height 21
